Goal: Information Seeking & Learning: Understand process/instructions

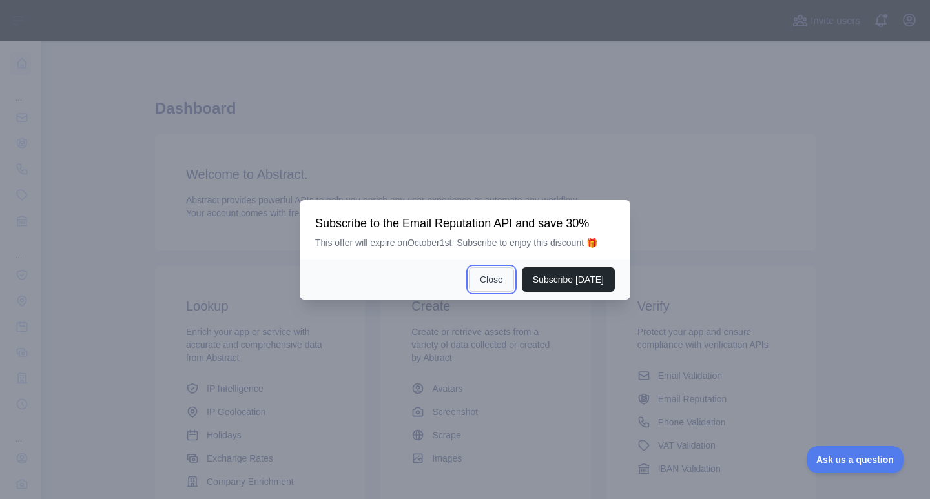
click at [498, 281] on button "Close" at bounding box center [491, 279] width 45 height 25
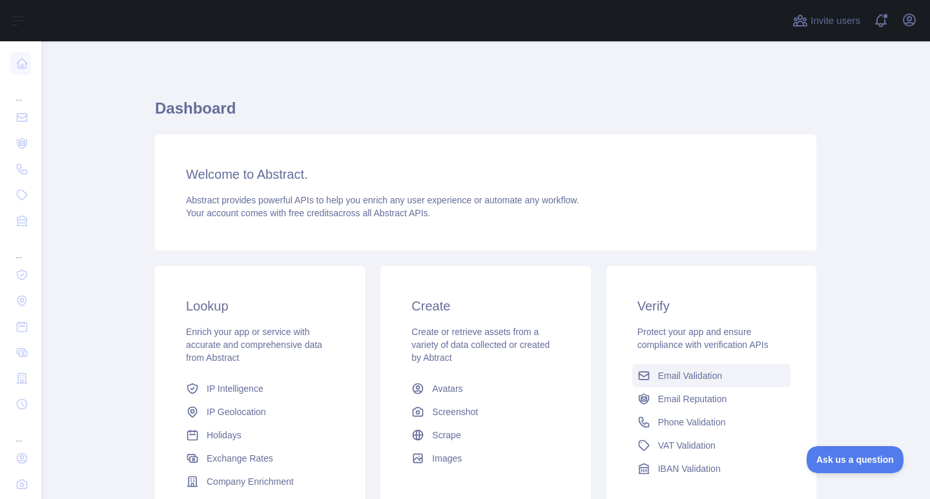
click at [672, 372] on span "Email Validation" at bounding box center [690, 375] width 64 height 13
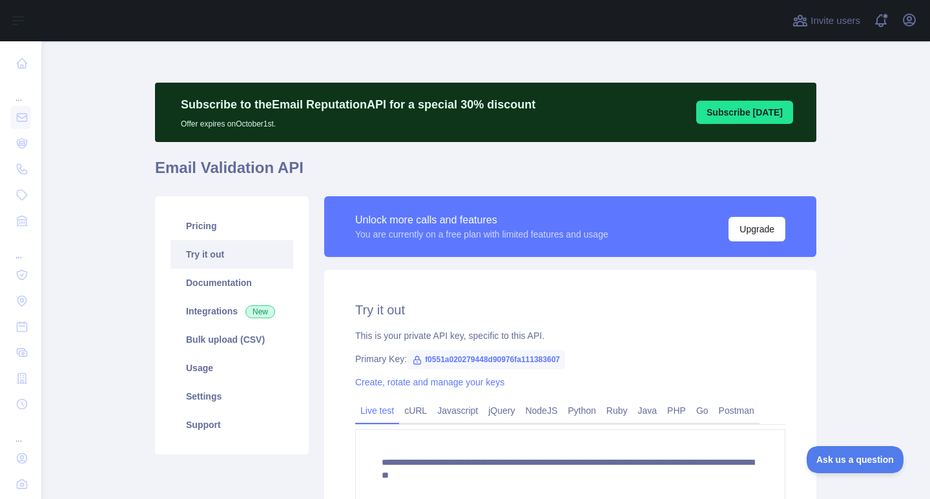
scroll to position [65, 0]
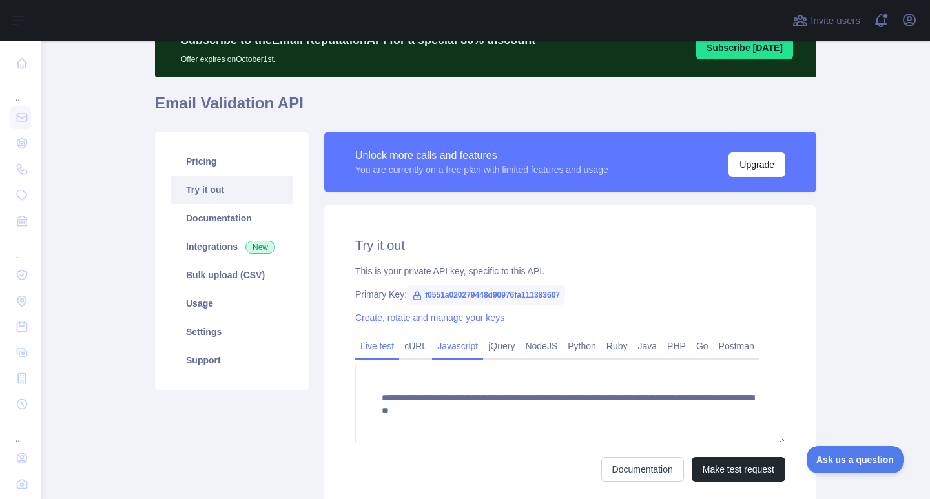
click at [442, 343] on link "Javascript" at bounding box center [457, 346] width 51 height 21
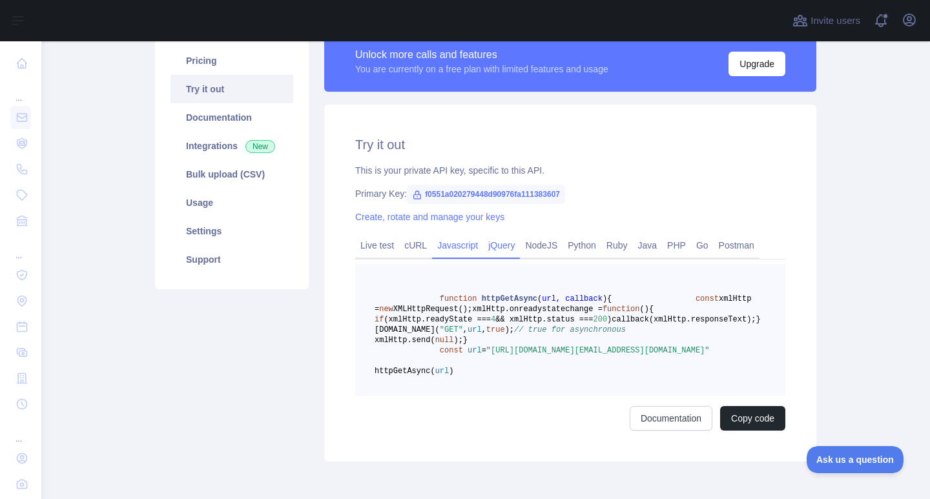
scroll to position [194, 0]
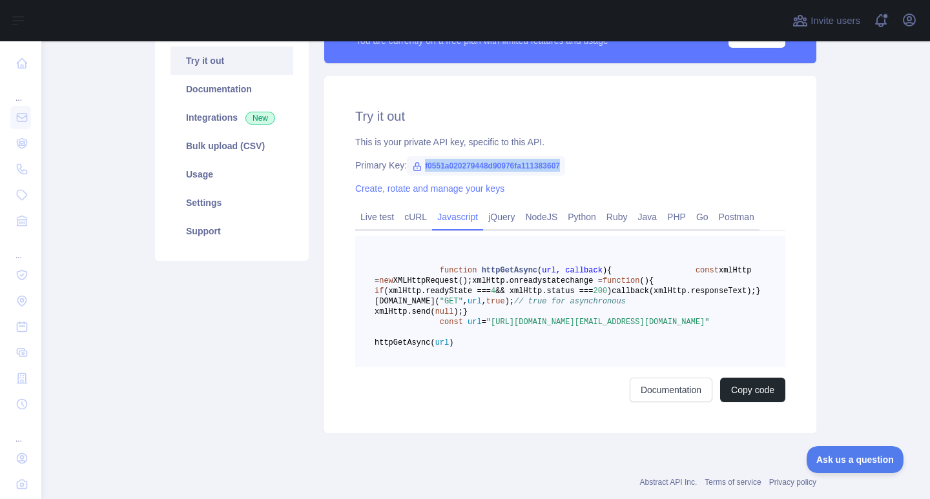
drag, startPoint x: 418, startPoint y: 169, endPoint x: 560, endPoint y: 161, distance: 142.2
click at [560, 161] on span "f0551a020279448d90976fa111383607" at bounding box center [486, 165] width 158 height 19
copy span "f0551a020279448d90976fa111383607"
